Goal: Transaction & Acquisition: Purchase product/service

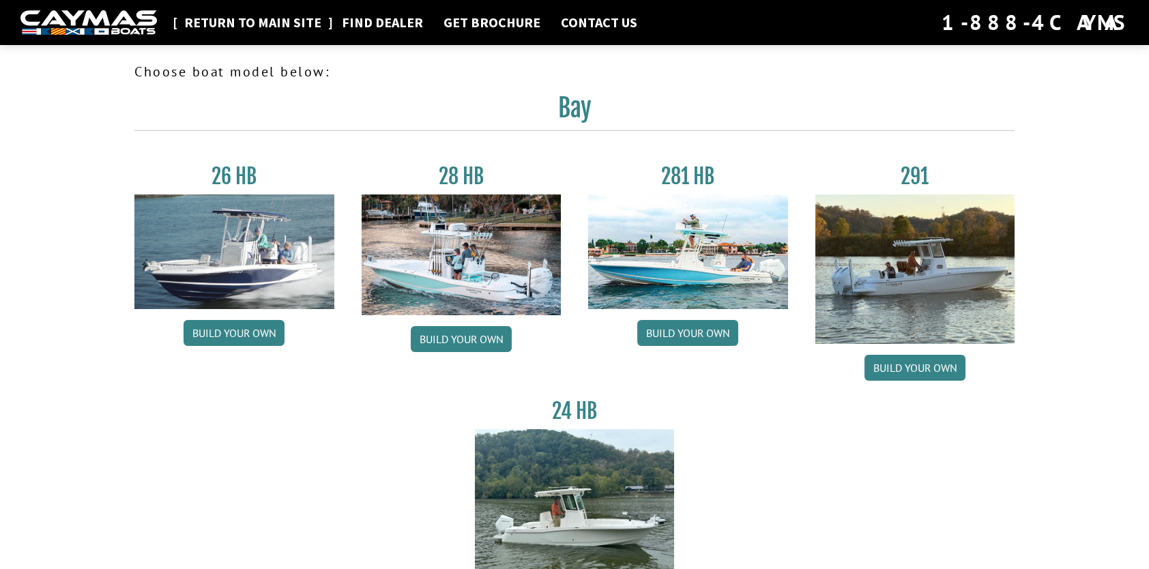
click at [272, 25] on link "Return to main site" at bounding box center [252, 23] width 151 height 18
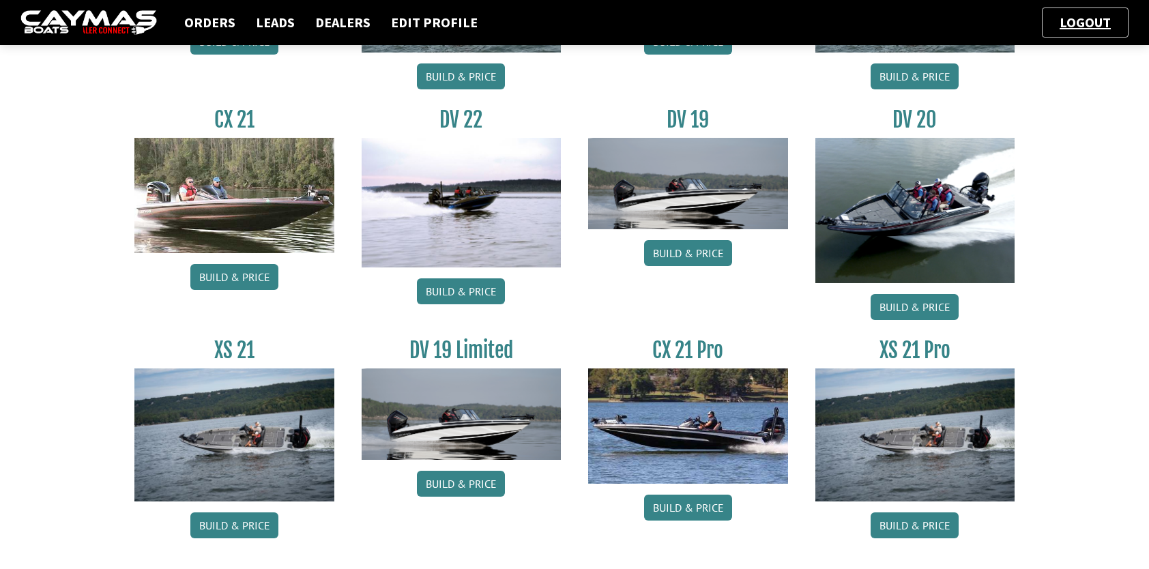
scroll to position [1597, 0]
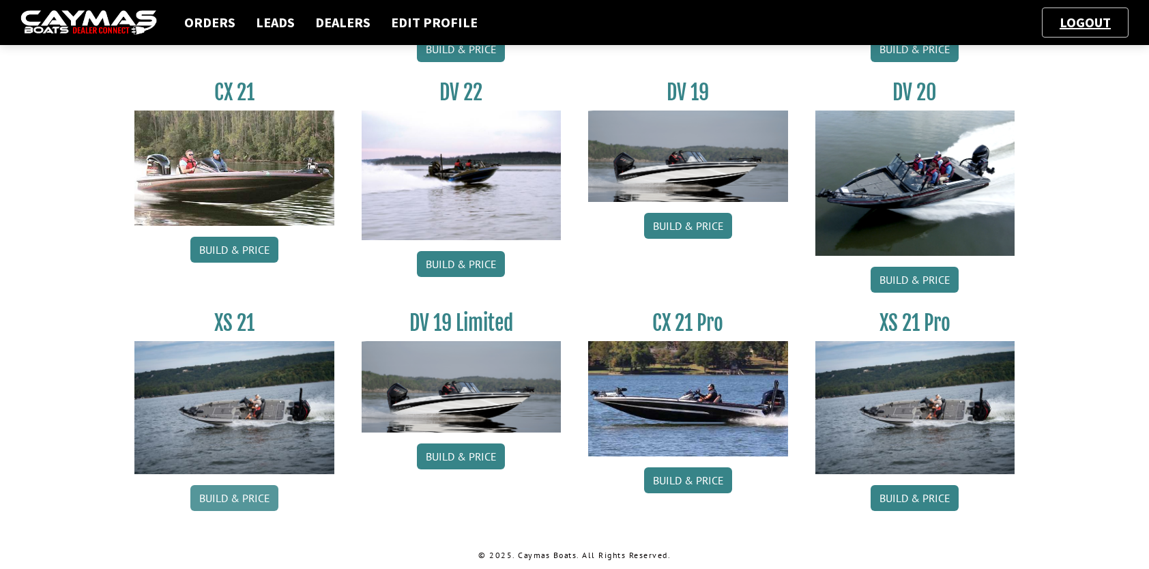
click at [233, 503] on link "Build & Price" at bounding box center [234, 498] width 88 height 26
click at [920, 495] on link "Build & Price" at bounding box center [915, 498] width 88 height 26
click at [233, 496] on link "Build & Price" at bounding box center [234, 498] width 88 height 26
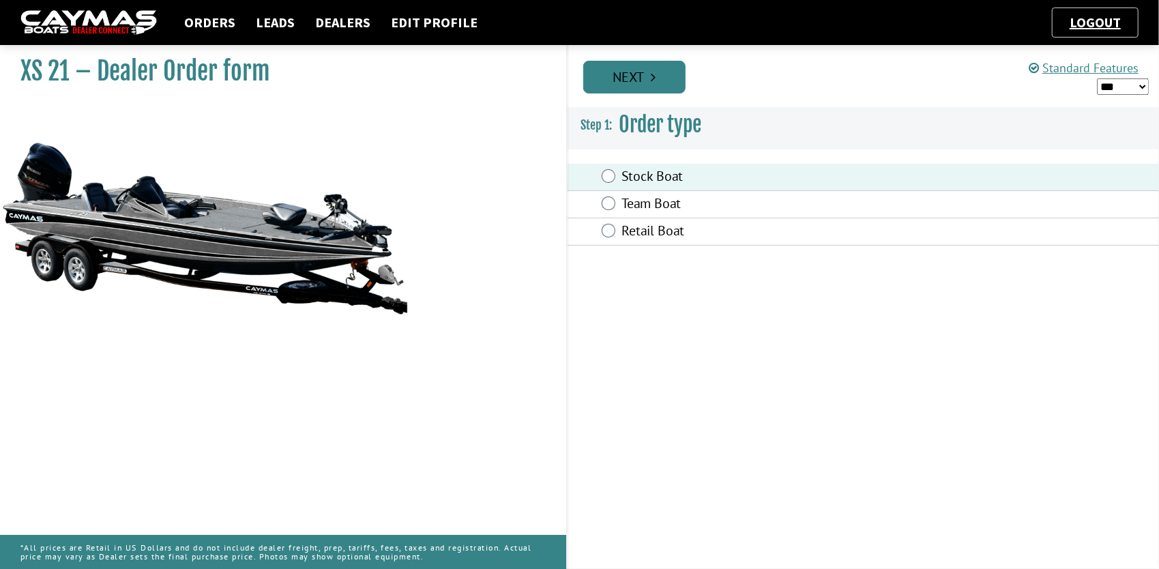
click at [640, 83] on link "Next" at bounding box center [634, 77] width 102 height 33
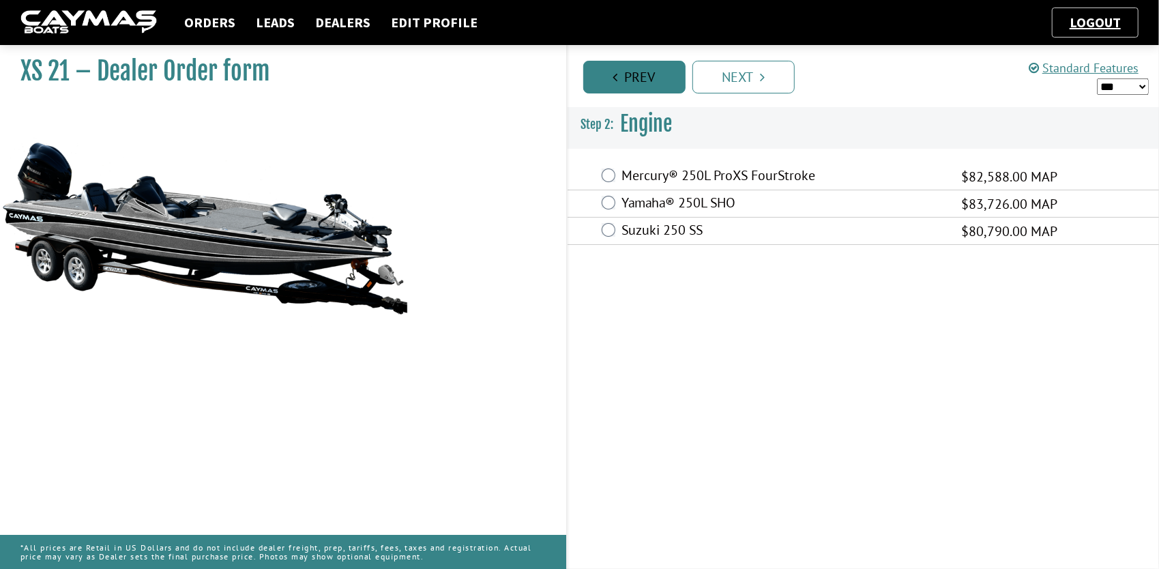
click at [632, 67] on link "Prev" at bounding box center [634, 77] width 102 height 33
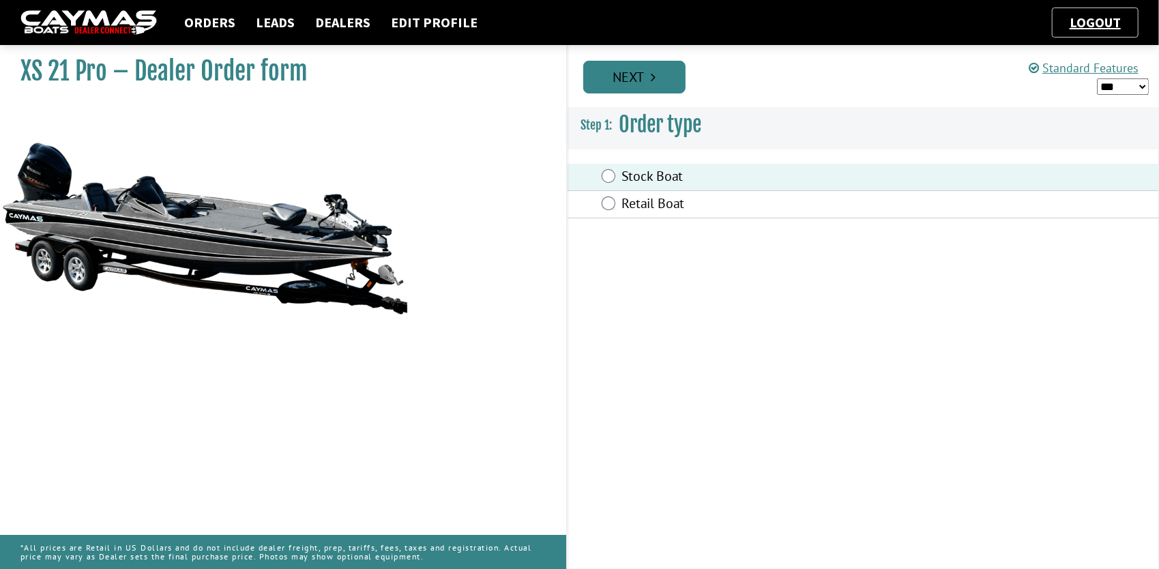
click at [652, 76] on icon "Pagination" at bounding box center [653, 77] width 5 height 14
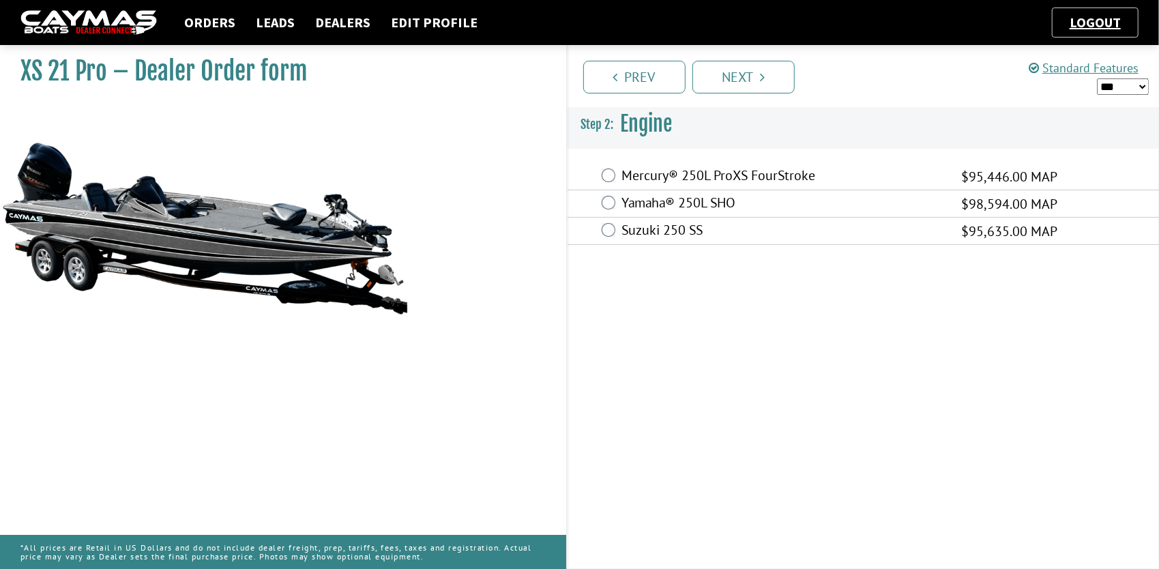
click at [1142, 85] on select "*** ****** ******" at bounding box center [1123, 86] width 52 height 17
select select "*"
click at [1097, 78] on select "*** ****** ******" at bounding box center [1123, 86] width 52 height 17
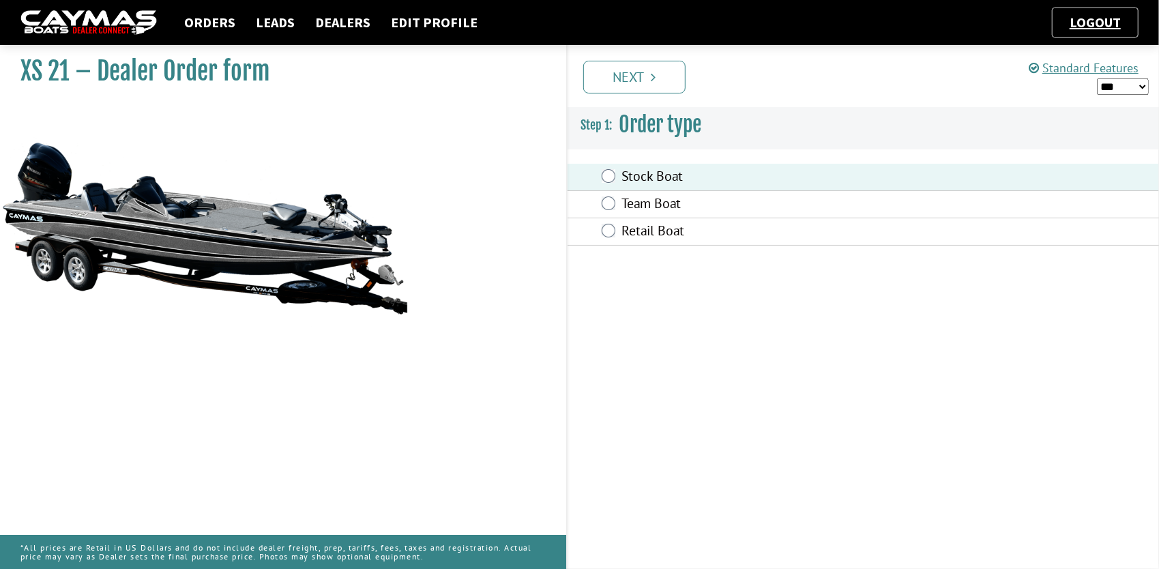
click at [1141, 86] on select "*** ****** ******" at bounding box center [1123, 86] width 52 height 17
select select "*"
click at [1097, 78] on select "*** ****** ******" at bounding box center [1123, 86] width 52 height 17
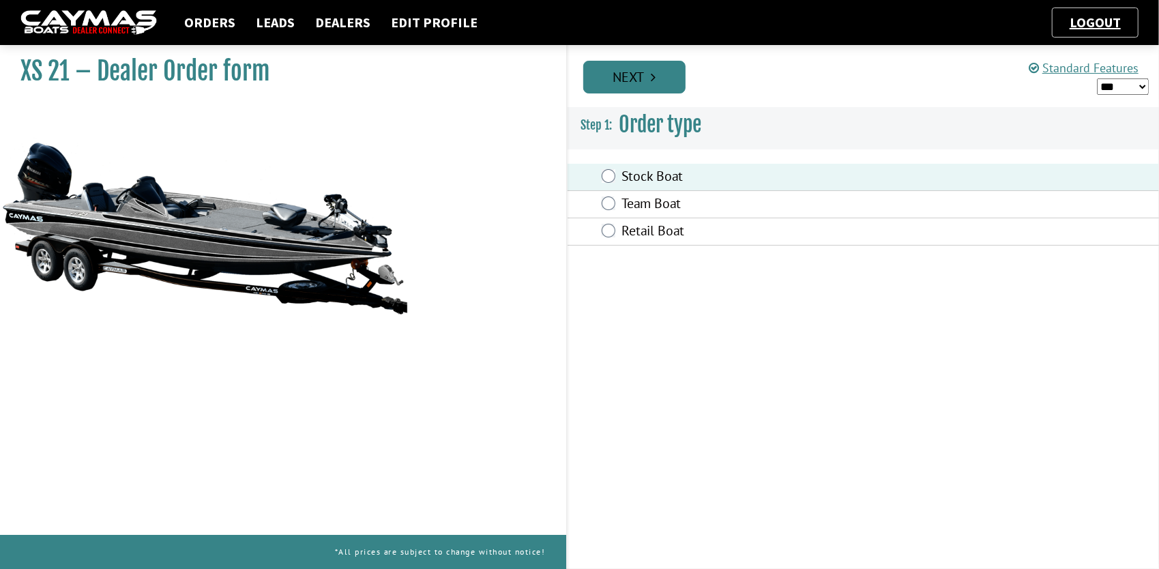
click at [648, 76] on link "Next" at bounding box center [634, 77] width 102 height 33
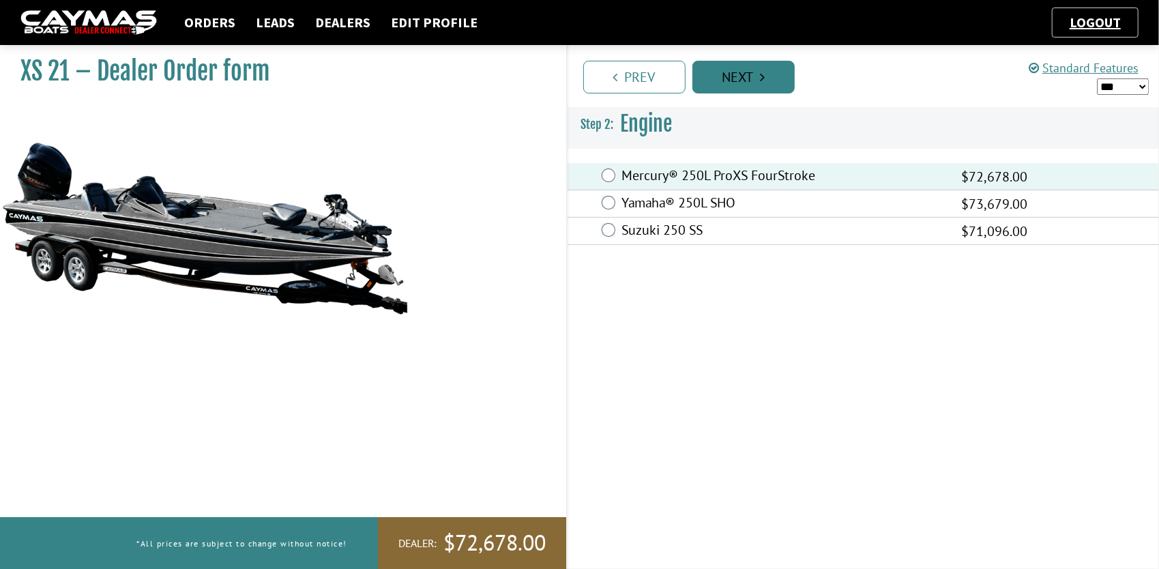
click at [746, 81] on link "Next" at bounding box center [744, 77] width 102 height 33
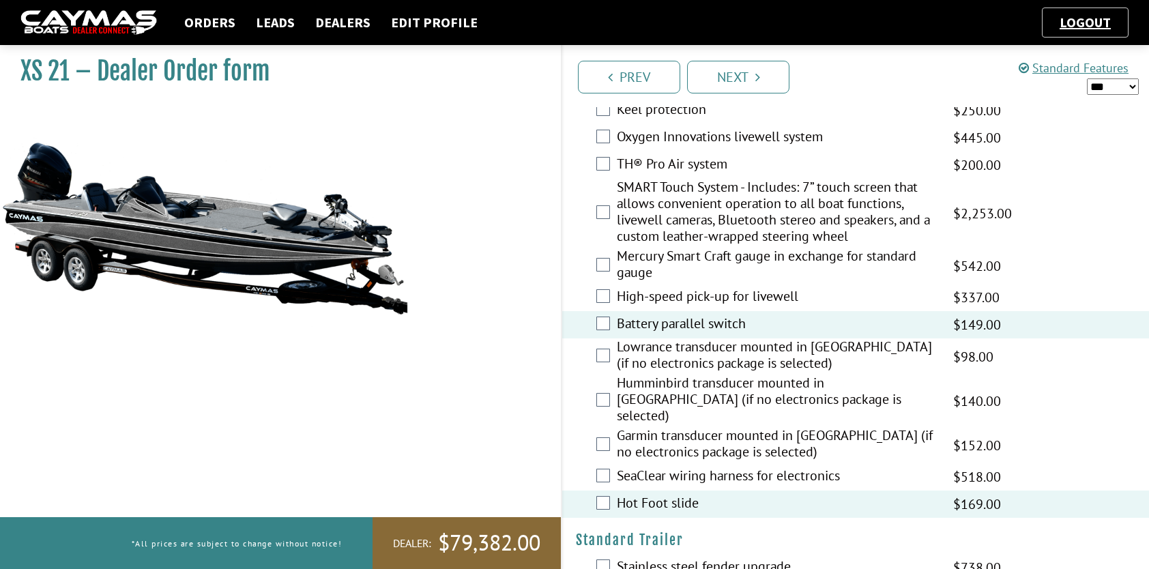
scroll to position [1517, 0]
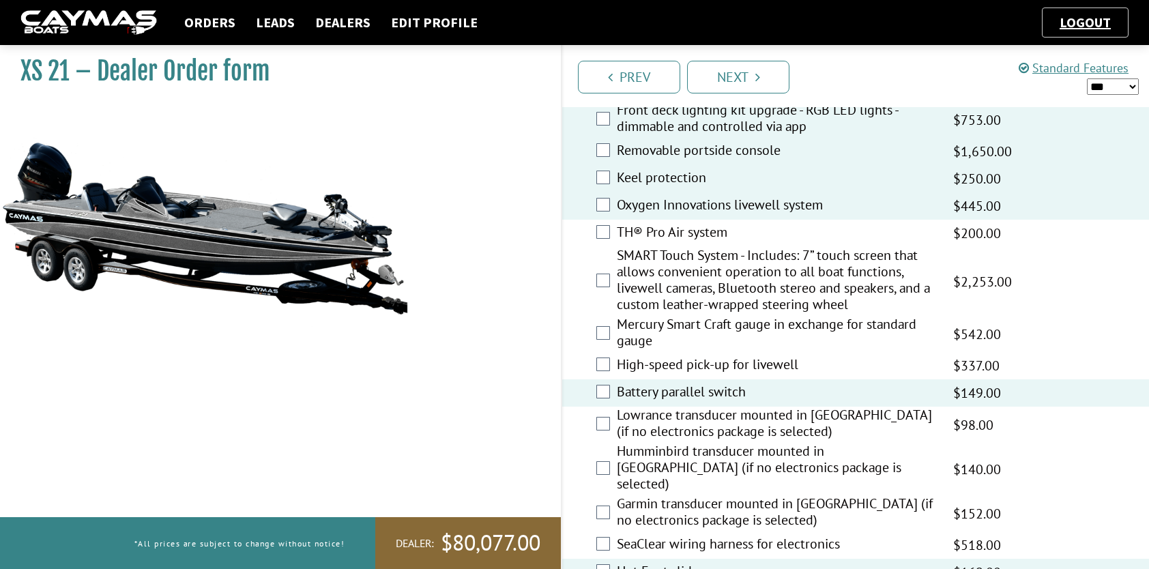
click at [610, 244] on div "TH® Pro Air system $235.00 MAP $277.00 MSRP $200.00 $235.00" at bounding box center [855, 233] width 587 height 27
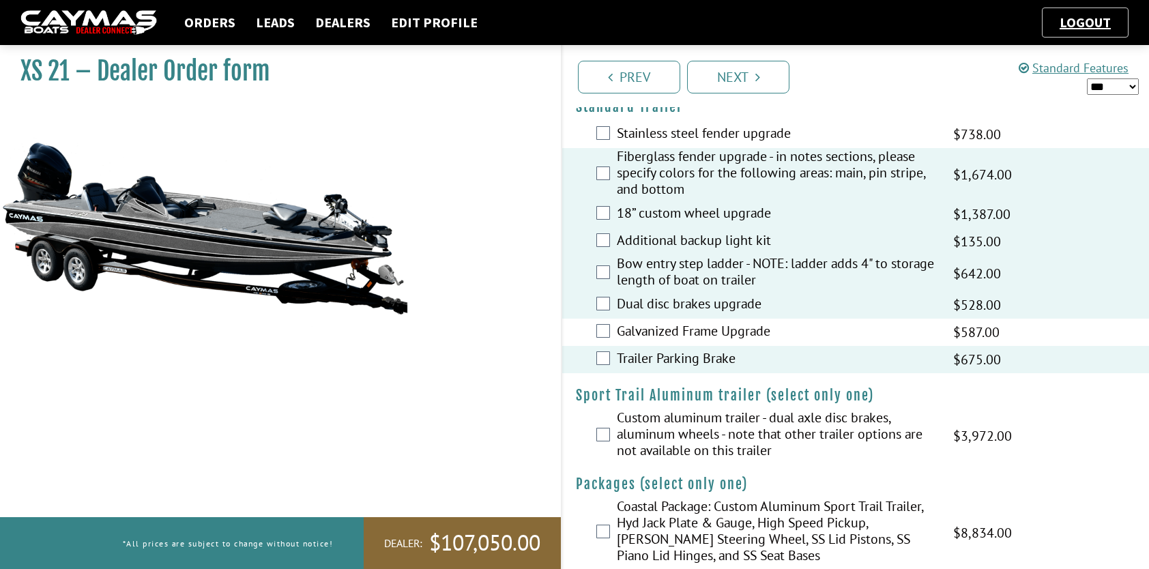
scroll to position [2040, 0]
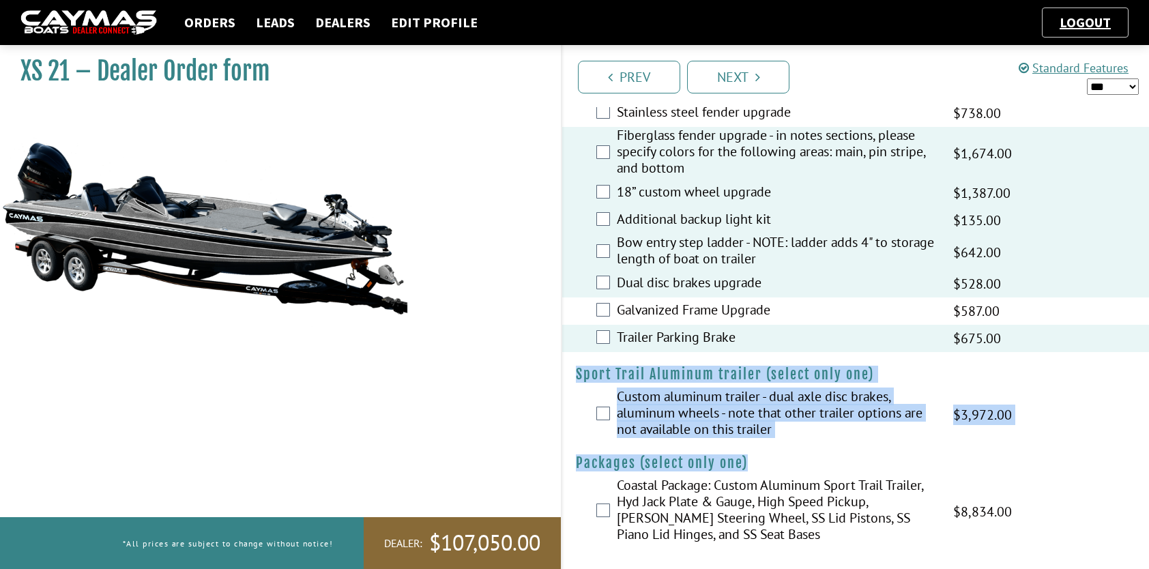
drag, startPoint x: 1148, startPoint y: 461, endPoint x: 1161, endPoint y: 319, distance: 142.6
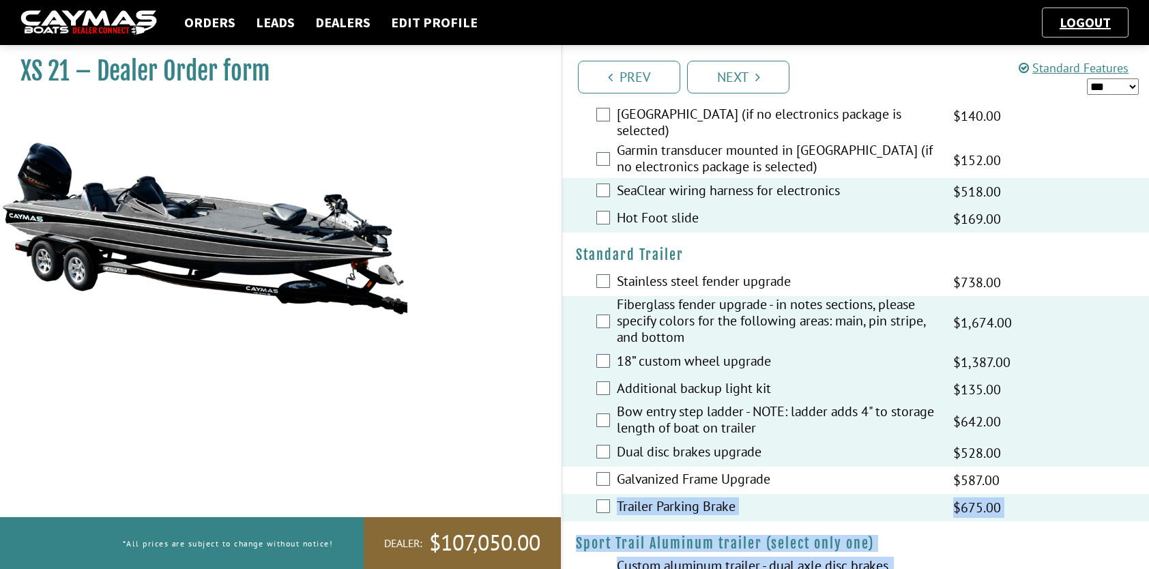
scroll to position [1911, 0]
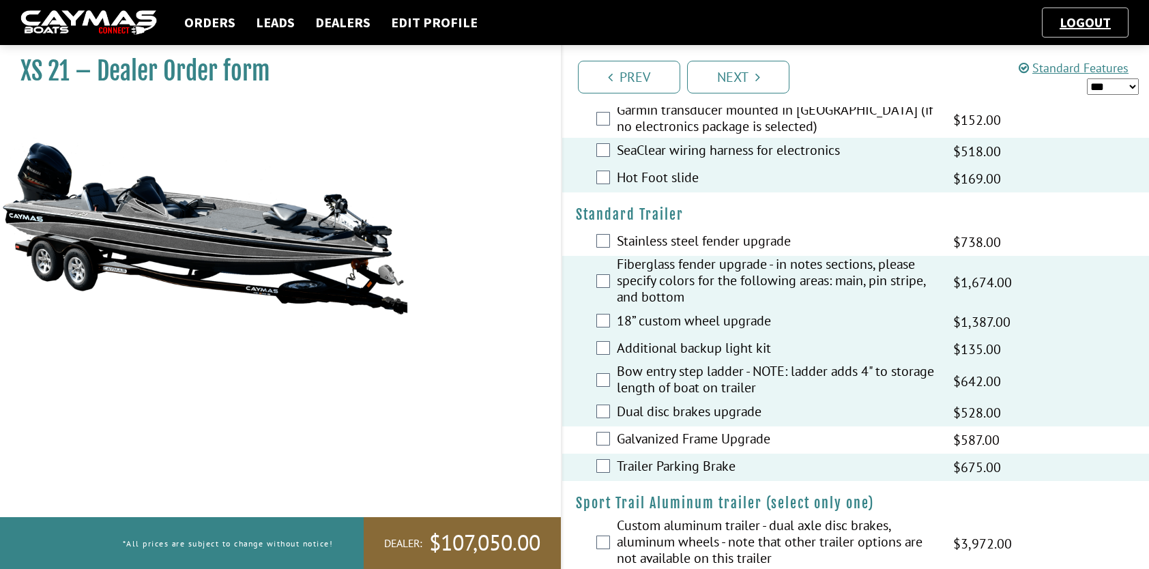
click at [384, 407] on div "XS 21 – Dealer Order form" at bounding box center [273, 323] width 575 height 569
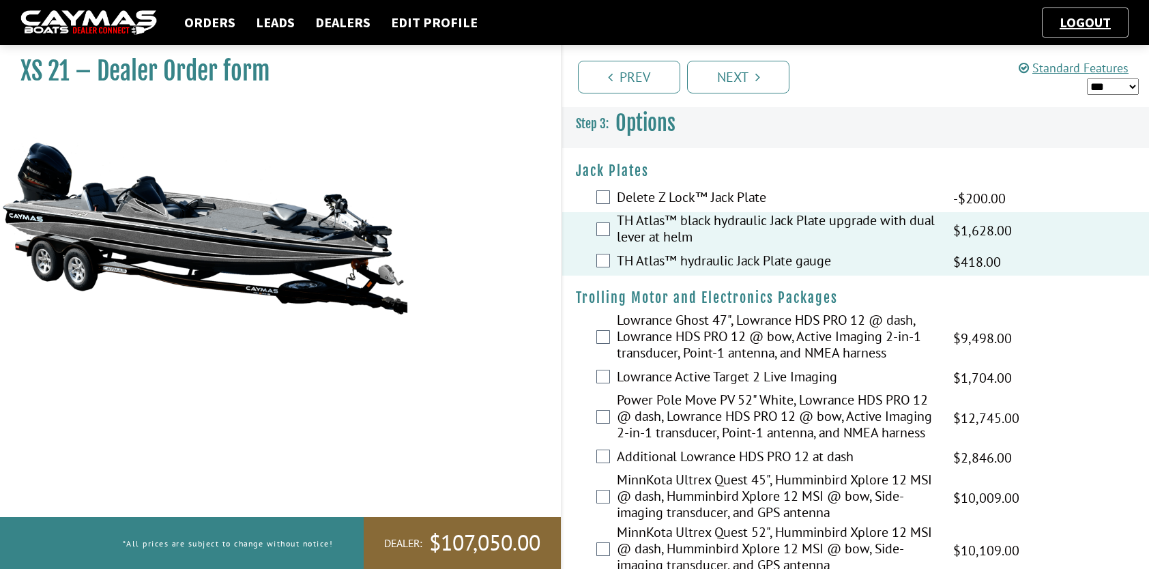
scroll to position [0, 0]
click at [1064, 66] on link "Standard Features" at bounding box center [1074, 68] width 110 height 16
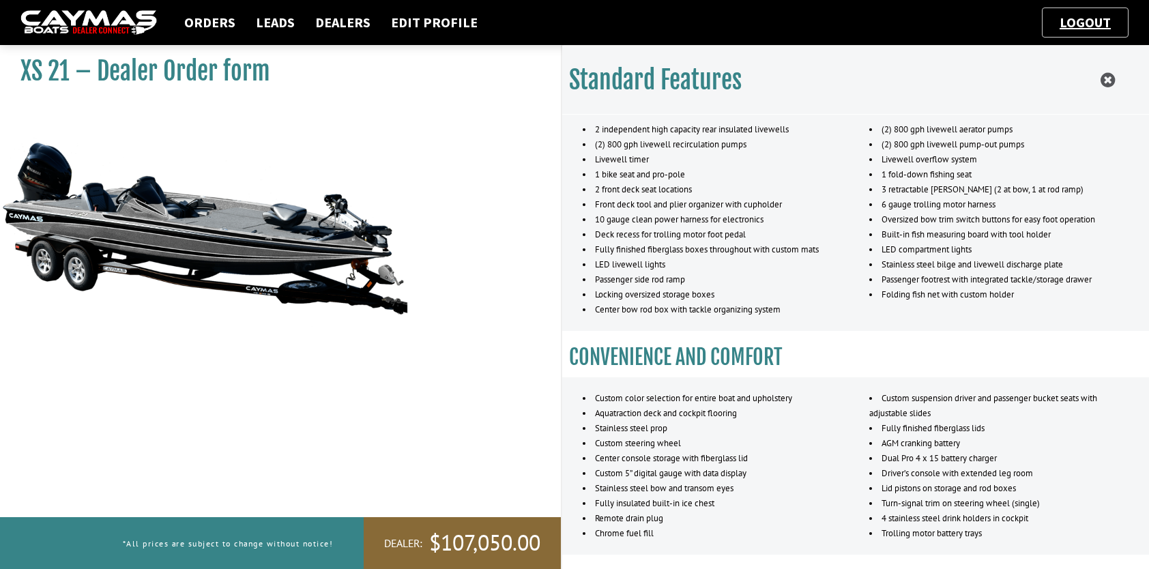
scroll to position [682, 0]
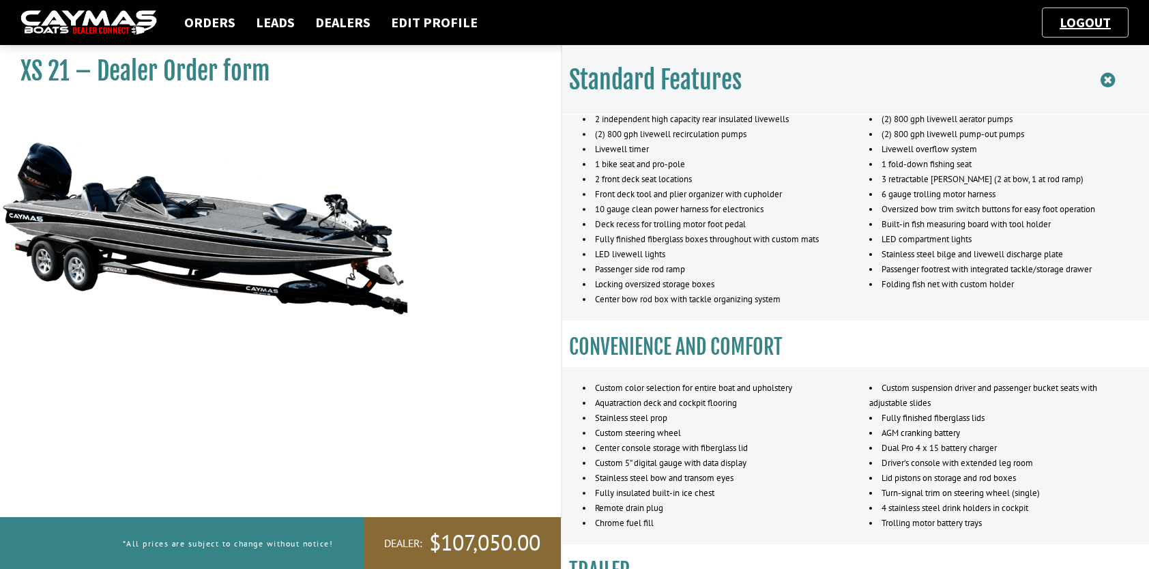
click at [1106, 78] on icon at bounding box center [1108, 80] width 14 height 17
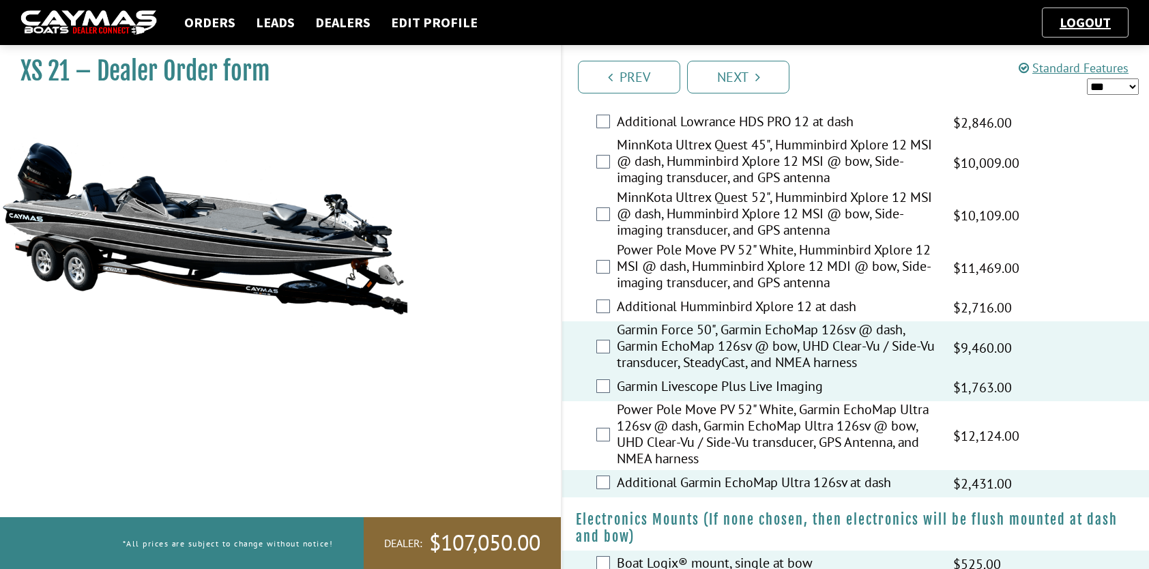
scroll to position [478, 0]
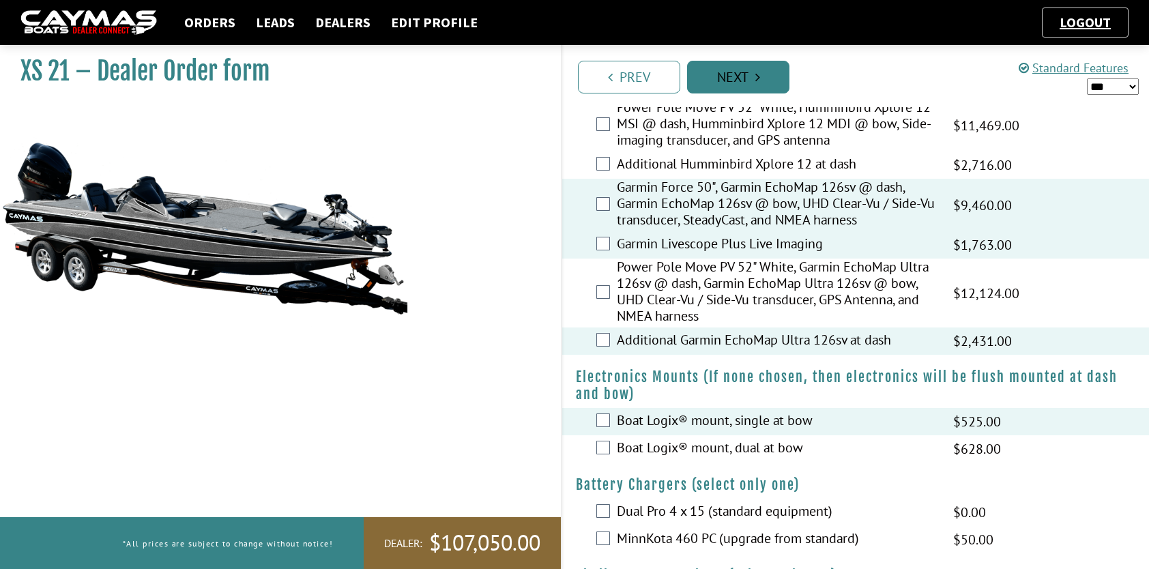
click at [725, 81] on link "Next" at bounding box center [738, 77] width 102 height 33
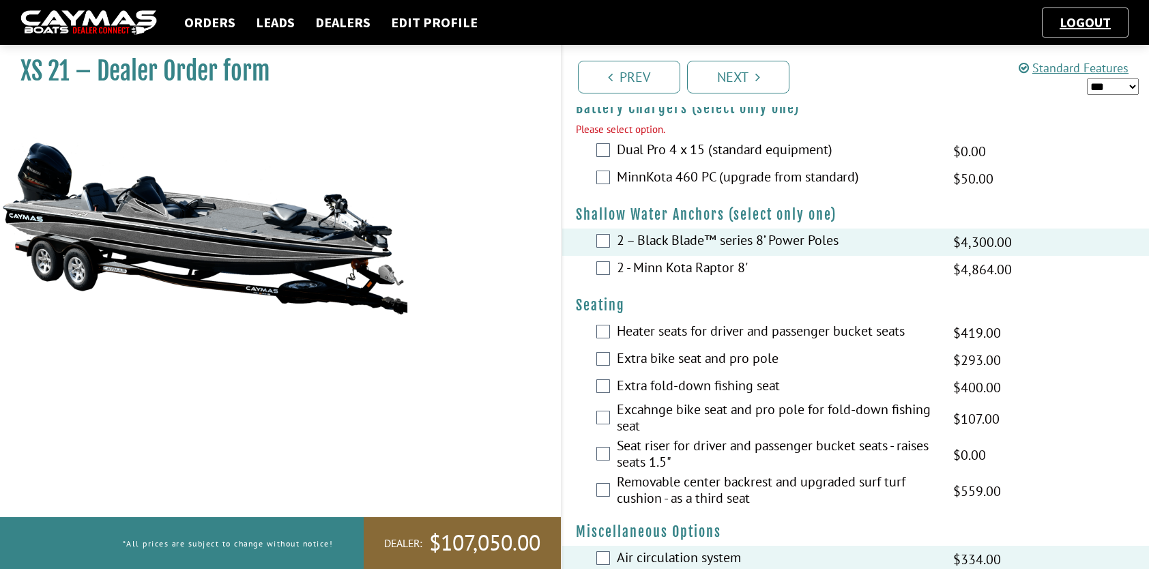
scroll to position [855, 0]
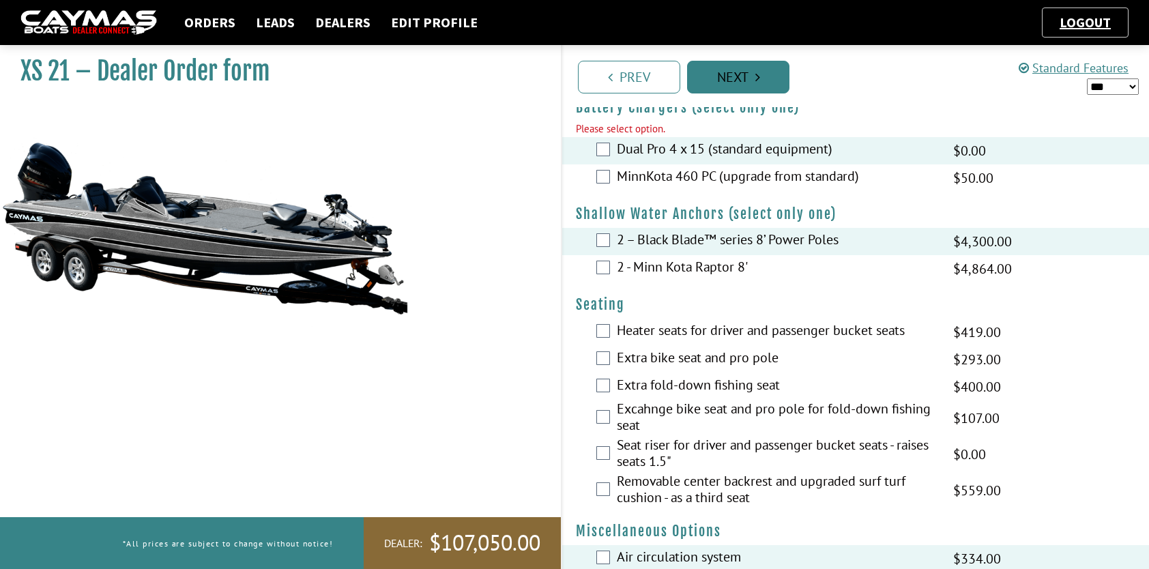
click at [758, 86] on link "Next" at bounding box center [738, 77] width 102 height 33
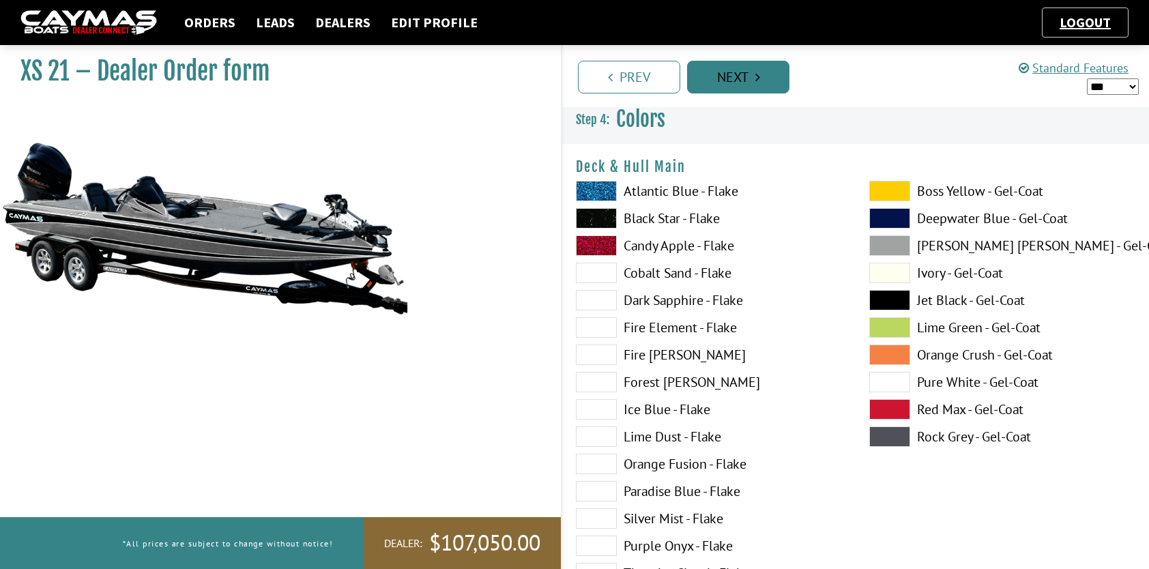
scroll to position [0, 0]
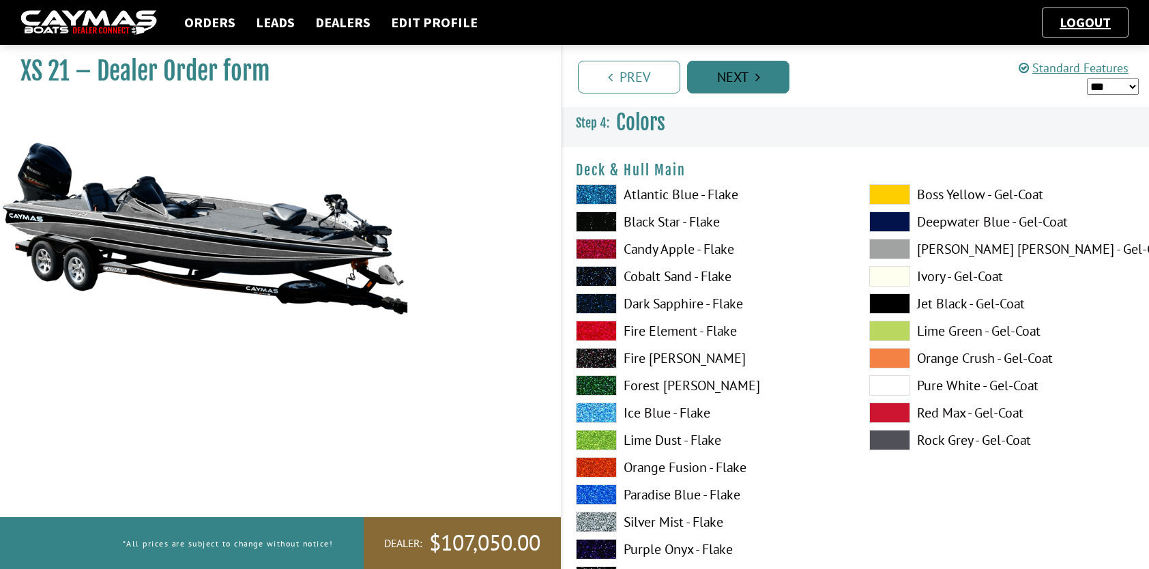
click at [760, 74] on icon "Pagination" at bounding box center [757, 77] width 5 height 14
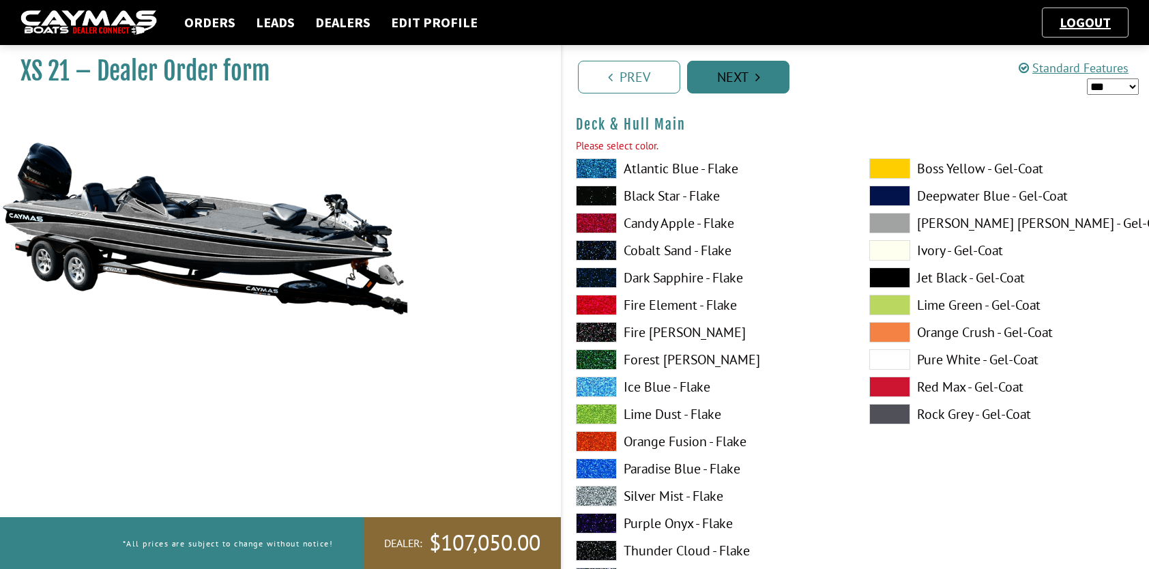
scroll to position [48, 0]
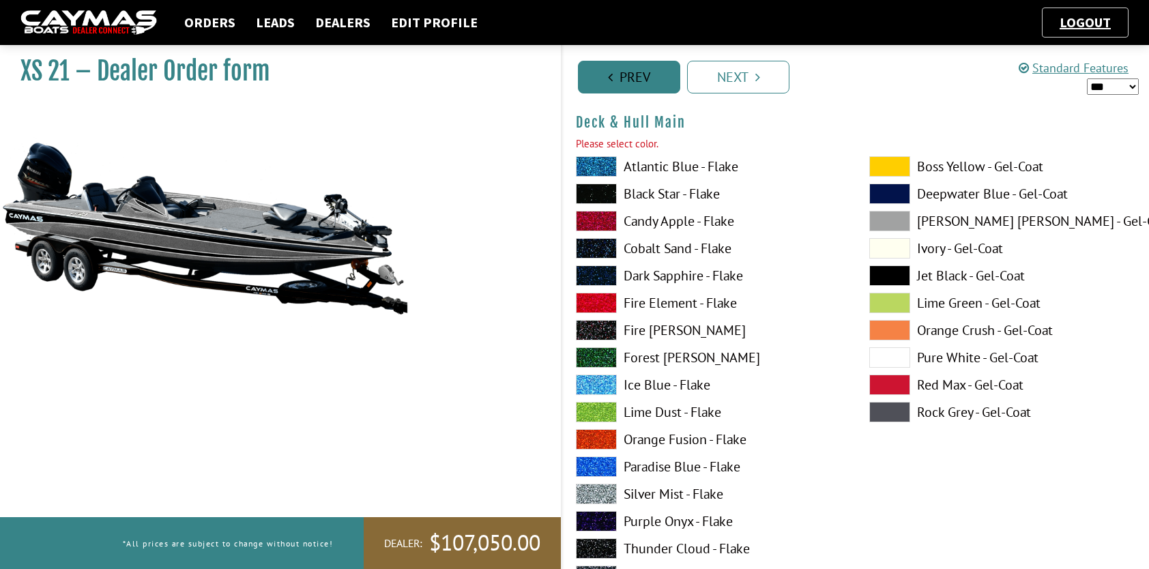
click at [630, 81] on link "Prev" at bounding box center [629, 77] width 102 height 33
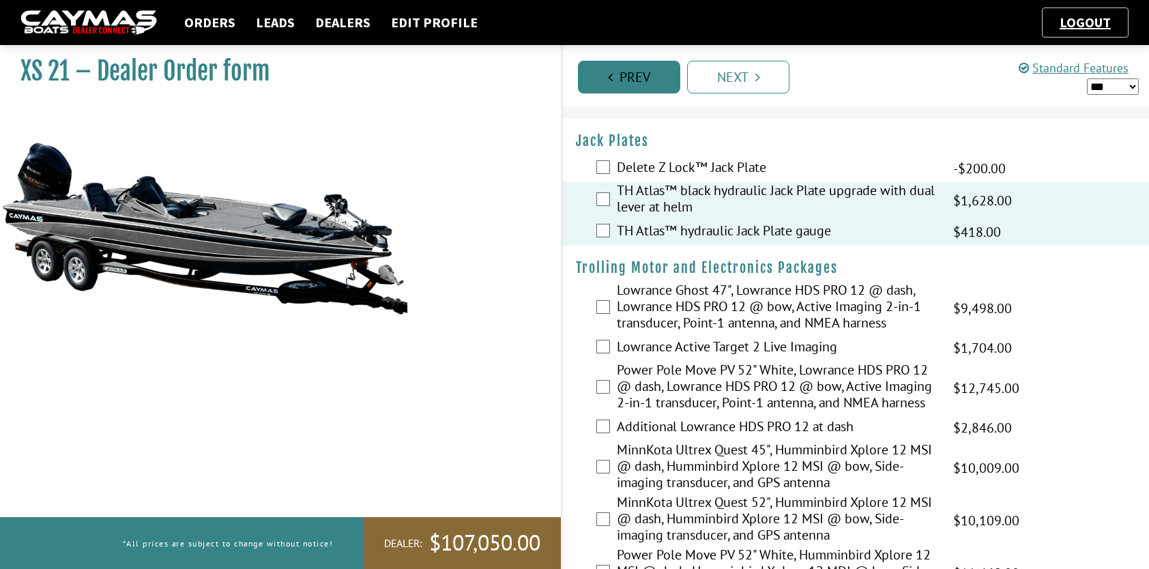
scroll to position [0, 0]
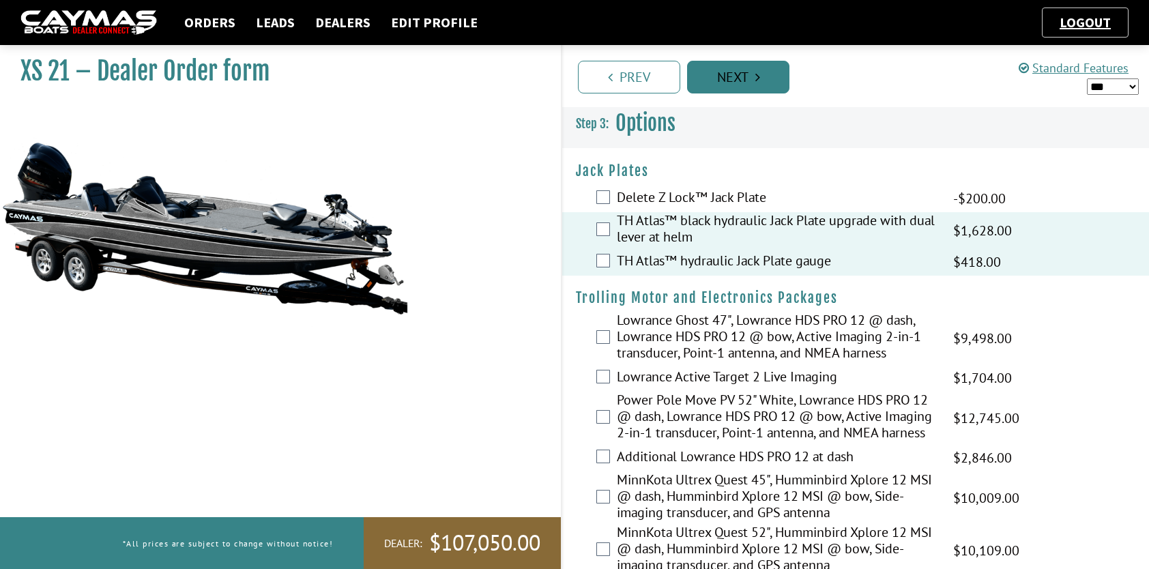
click at [733, 72] on link "Next" at bounding box center [738, 77] width 102 height 33
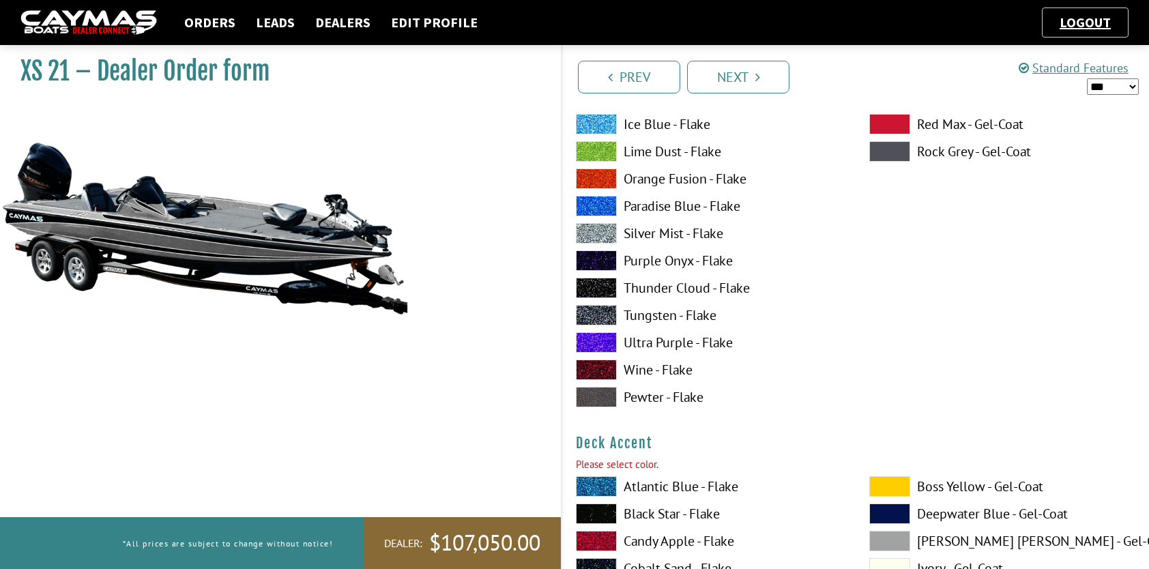
scroll to position [478, 0]
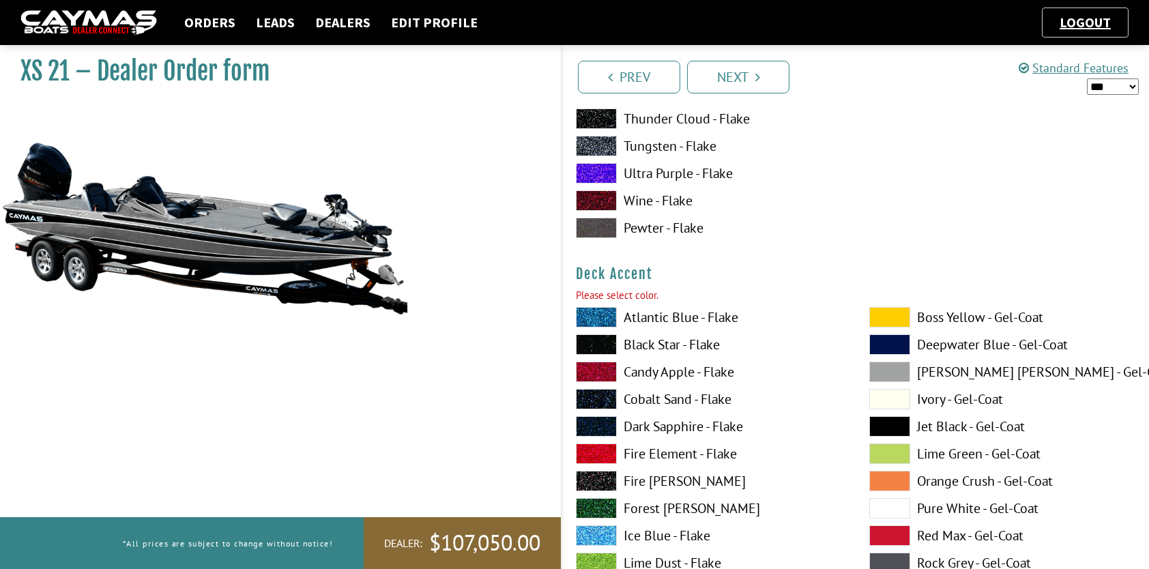
click at [678, 228] on label "Pewter - Flake" at bounding box center [709, 228] width 266 height 20
click at [692, 314] on label "Atlantic Blue - Flake" at bounding box center [709, 317] width 266 height 20
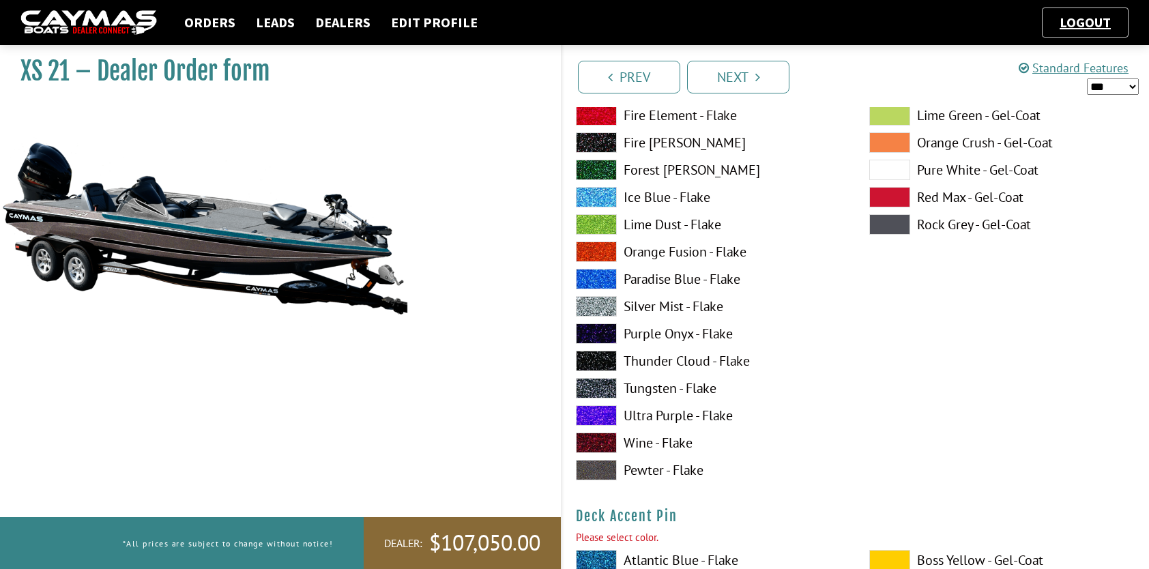
scroll to position [819, 0]
